Goal: Navigation & Orientation: Find specific page/section

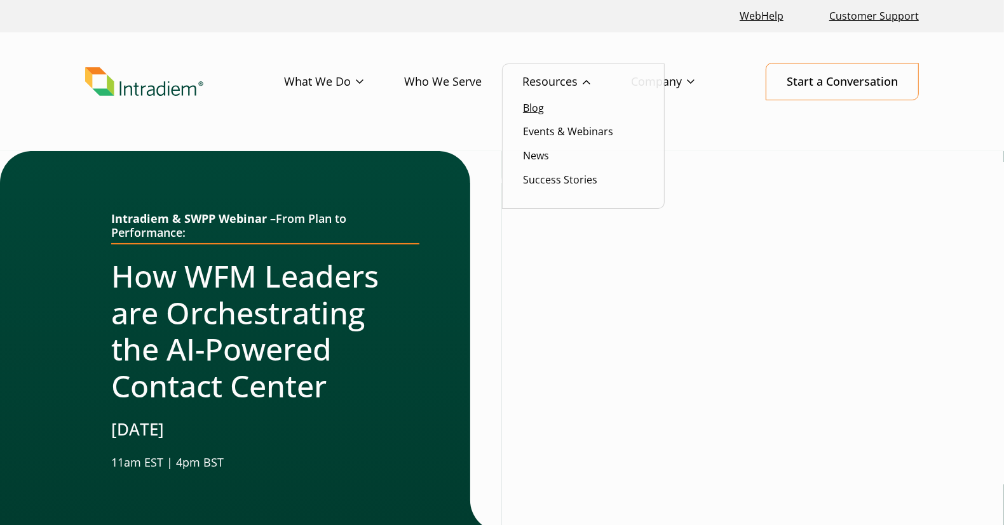
click at [536, 105] on link "Blog" at bounding box center [533, 108] width 21 height 14
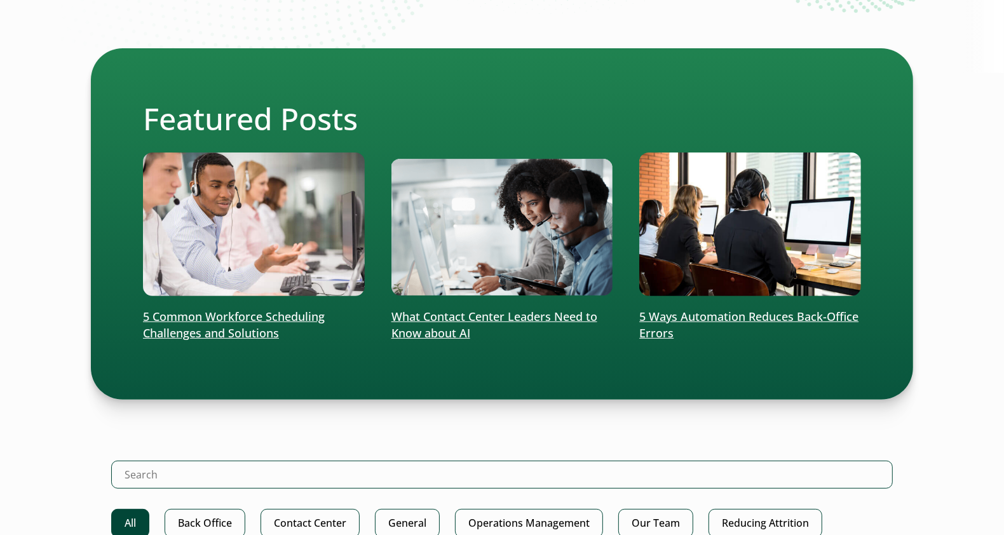
scroll to position [253, 0]
